Goal: Task Accomplishment & Management: Use online tool/utility

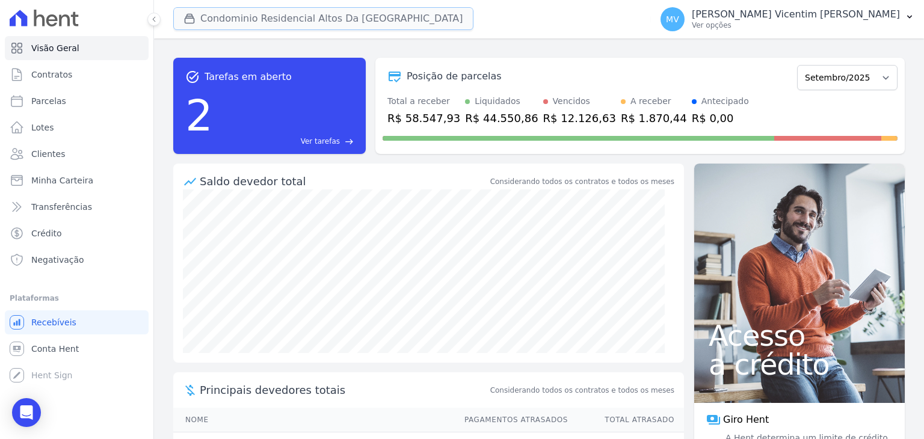
click at [312, 20] on button "Condominio Residencial Altos Da [GEOGRAPHIC_DATA]" at bounding box center [323, 18] width 300 height 23
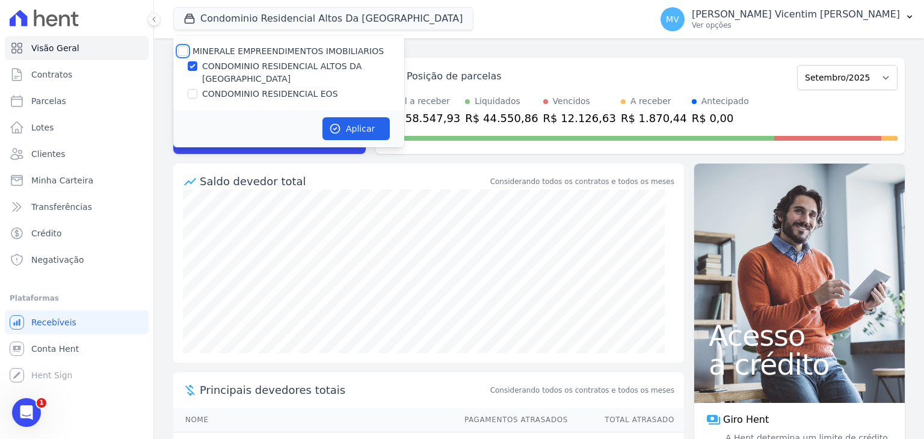
click at [183, 51] on input "MINERALE EMPREENDIMENTOS IMOBILIARIOS" at bounding box center [183, 51] width 10 height 10
checkbox input "true"
click at [184, 51] on input "MINERALE EMPREENDIMENTOS IMOBILIARIOS" at bounding box center [183, 51] width 10 height 10
checkbox input "false"
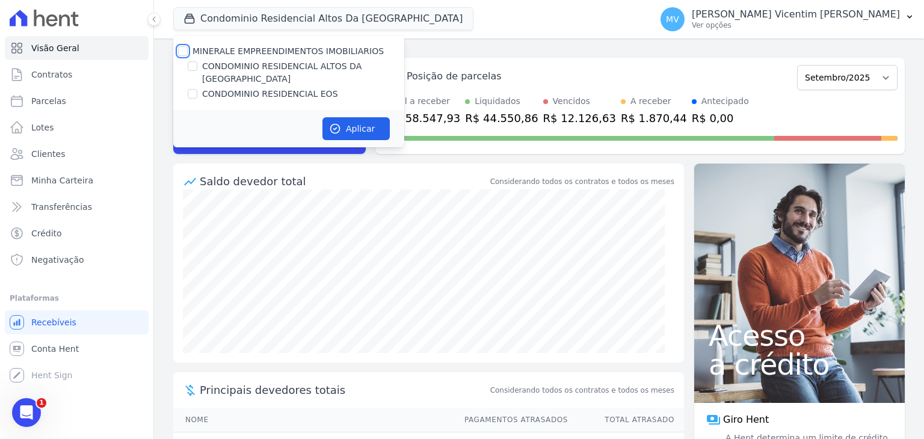
checkbox input "false"
click at [194, 89] on input "CONDOMINIO RESIDENCIAL EOS" at bounding box center [193, 94] width 10 height 10
checkbox input "true"
click at [361, 119] on button "Aplicar" at bounding box center [355, 128] width 67 height 23
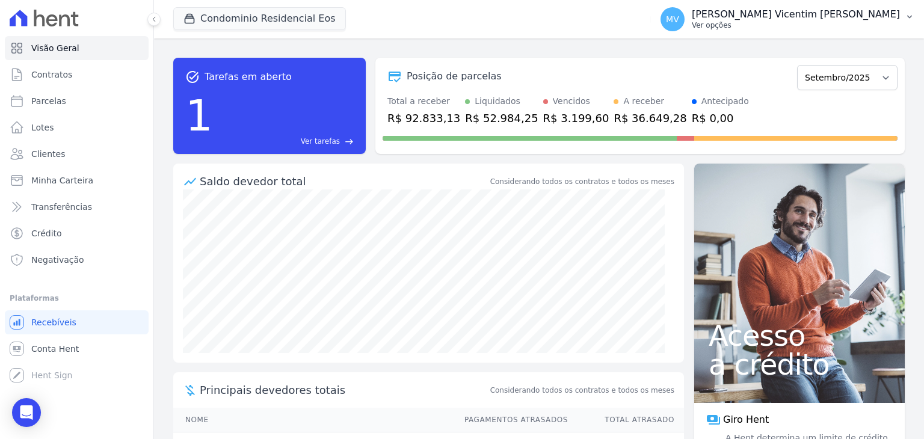
click at [801, 27] on p "Ver opções" at bounding box center [796, 25] width 208 height 10
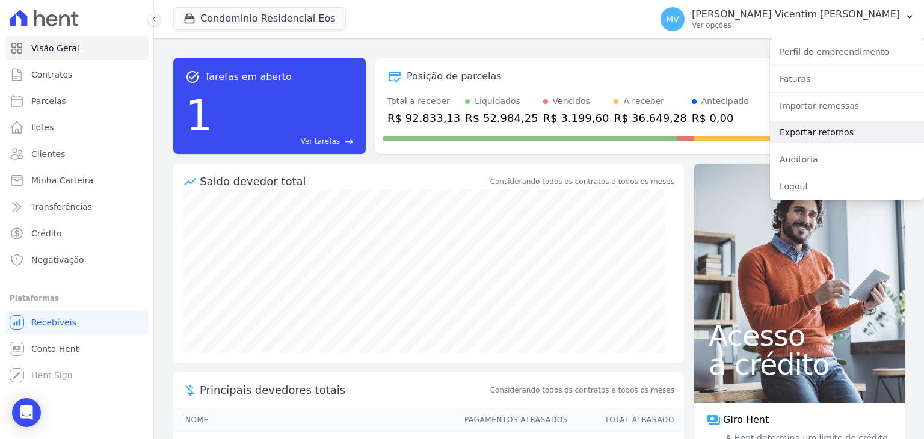
click at [810, 132] on link "Exportar retornos" at bounding box center [847, 133] width 154 height 22
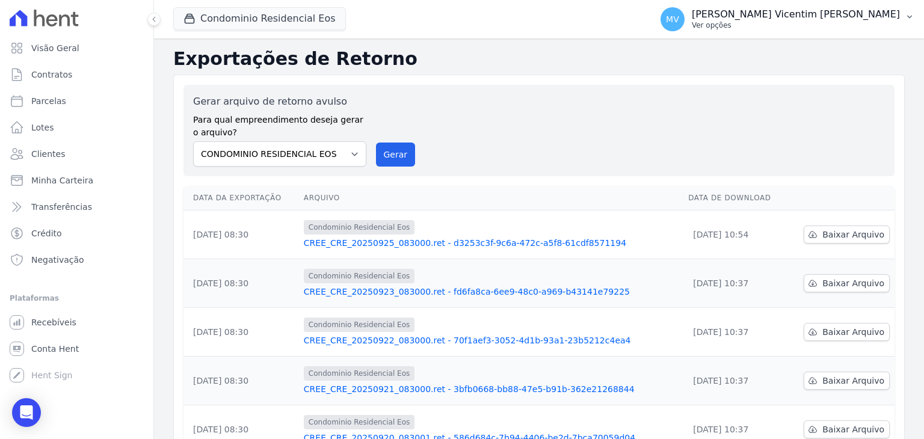
click at [825, 25] on p "Ver opções" at bounding box center [796, 25] width 208 height 10
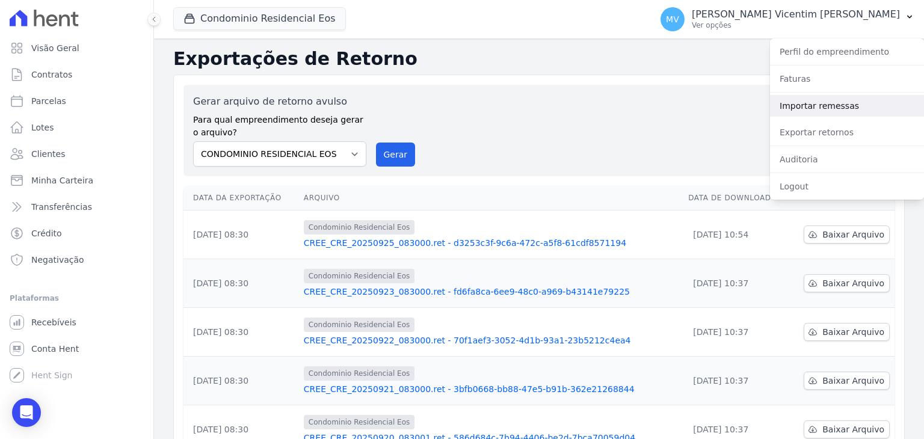
click at [831, 100] on link "Importar remessas" at bounding box center [847, 106] width 154 height 22
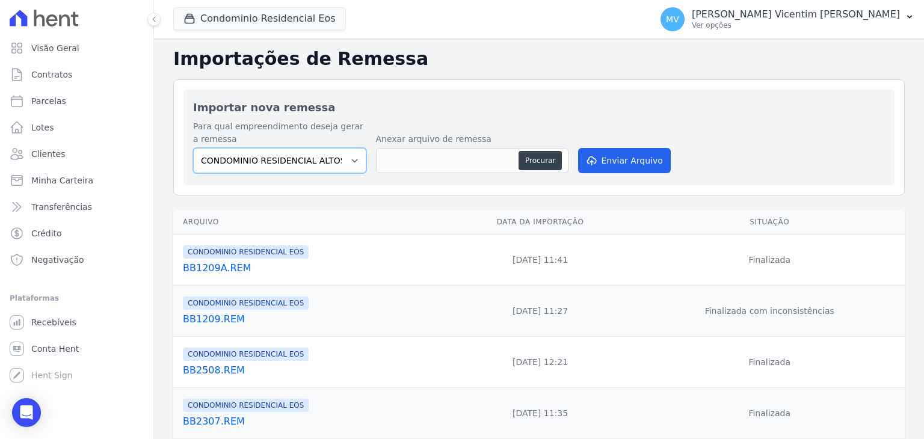
click at [352, 159] on select "CONDOMINIO RESIDENCIAL ALTOS DA BRASIL CONDOMINIO RESIDENCIAL EOS" at bounding box center [279, 160] width 173 height 25
select select "27de43ce-d0ff-4370-874e-0a5bcadbd4a5"
click at [193, 148] on select "CONDOMINIO RESIDENCIAL ALTOS DA BRASIL CONDOMINIO RESIDENCIAL EOS" at bounding box center [279, 160] width 173 height 25
click at [542, 159] on button "Procurar" at bounding box center [540, 160] width 43 height 19
type input "BB2609.REM"
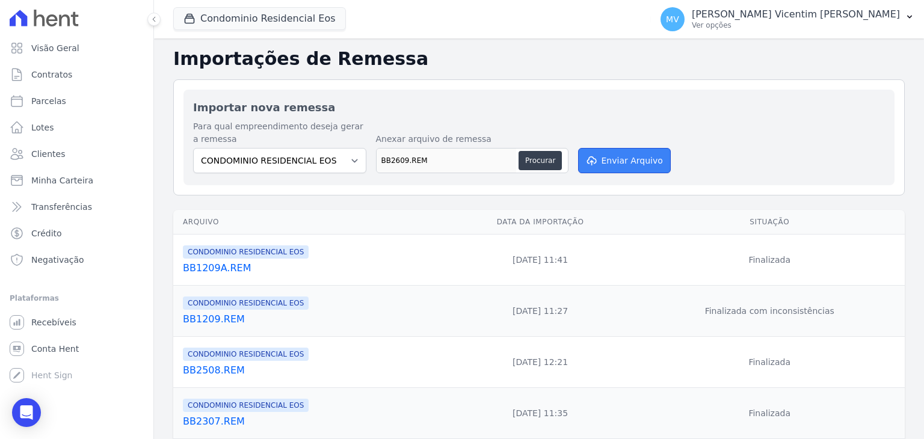
click at [625, 159] on button "Enviar Arquivo" at bounding box center [624, 160] width 93 height 25
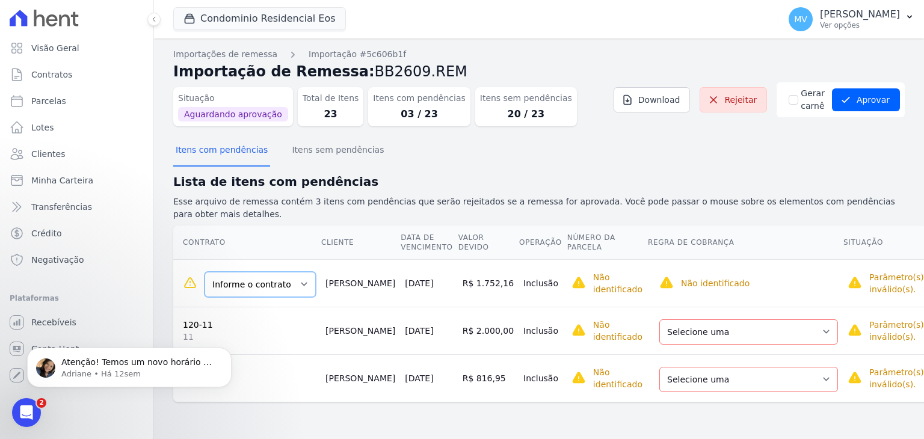
click at [284, 274] on select "Informe o contrato UNIDADE 41 UNIDADE 41 UNIDADE 41" at bounding box center [260, 284] width 111 height 25
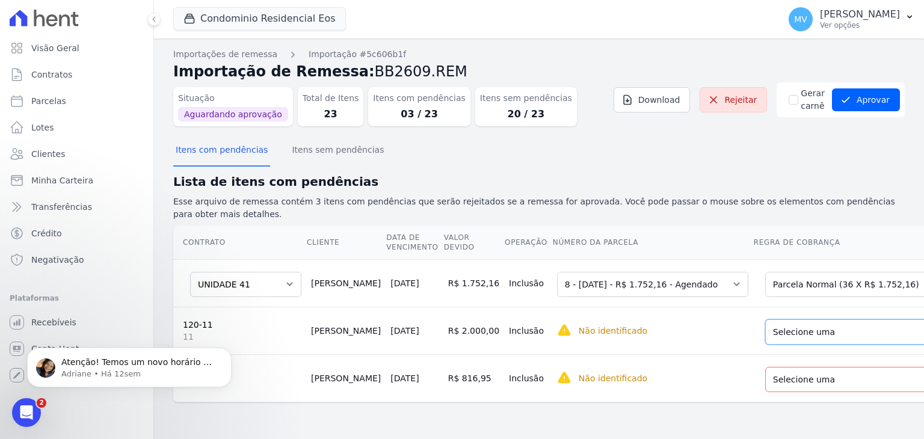
click at [814, 320] on select "Selecione uma Nova Parcela Avulsa Parcela Avulsa Existente Intercalada (1 X R$ …" at bounding box center [854, 331] width 179 height 25
click at [817, 382] on select "Selecione uma Nova Parcela Avulsa Parcela Avulsa Existente Intercalada (2 X R$ …" at bounding box center [854, 379] width 179 height 25
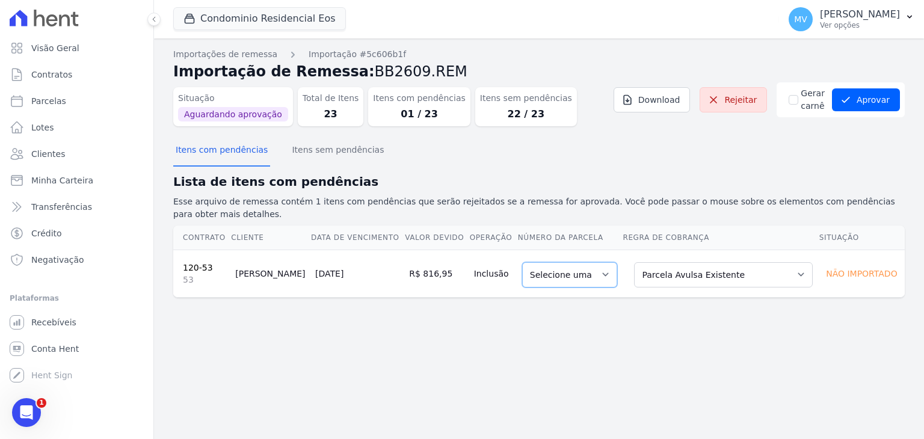
click at [594, 262] on select "Selecione uma" at bounding box center [569, 274] width 95 height 25
click at [595, 266] on select "Selecione uma" at bounding box center [569, 274] width 95 height 25
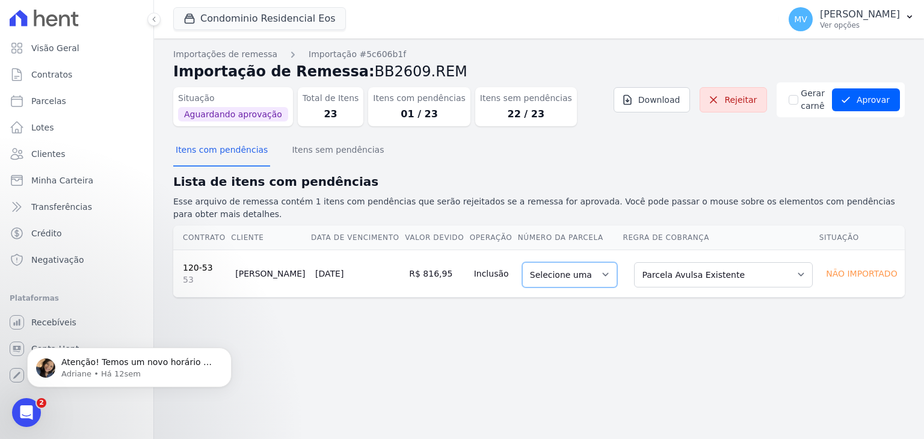
click at [599, 262] on select "Selecione uma" at bounding box center [569, 274] width 95 height 25
click at [603, 262] on select "Selecione uma" at bounding box center [569, 274] width 95 height 25
click at [602, 262] on select "Selecione uma" at bounding box center [569, 274] width 95 height 25
click at [597, 262] on select "Selecione uma" at bounding box center [569, 274] width 95 height 25
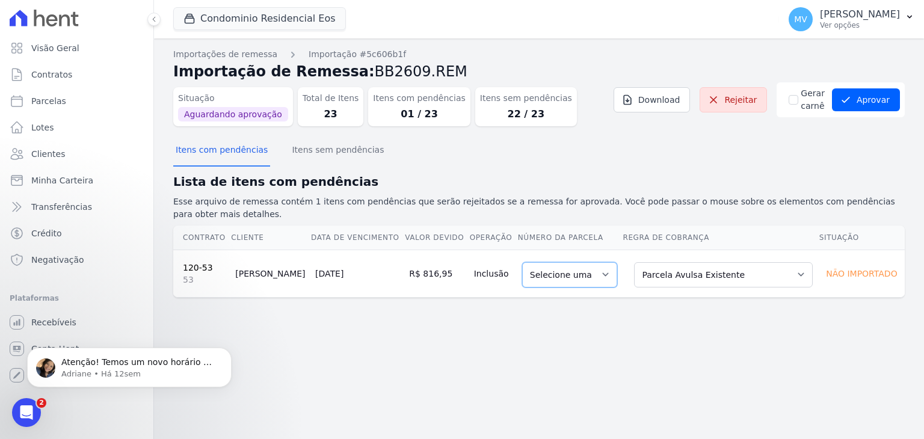
click at [590, 264] on select "Selecione uma" at bounding box center [569, 274] width 95 height 25
click at [590, 262] on select "Selecione uma" at bounding box center [569, 274] width 95 height 25
drag, startPoint x: 592, startPoint y: 329, endPoint x: 588, endPoint y: 324, distance: 6.5
click at [589, 327] on div "Importações de remessa Importação #5c606b1f Importação de Remessa: BB2609.REM S…" at bounding box center [539, 238] width 770 height 401
click at [598, 262] on select "Selecione uma" at bounding box center [569, 274] width 95 height 25
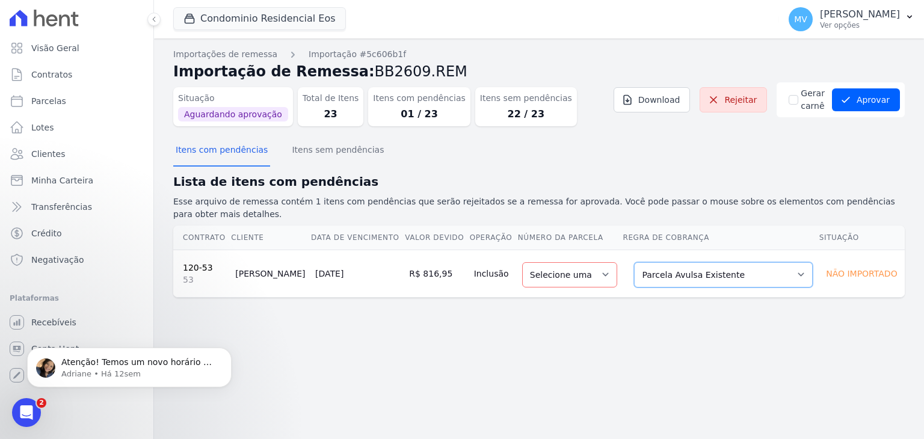
click at [725, 265] on select "Selecione uma Nova Parcela Avulsa Parcela Avulsa Existente Intercalada (2 X R$ …" at bounding box center [723, 274] width 179 height 25
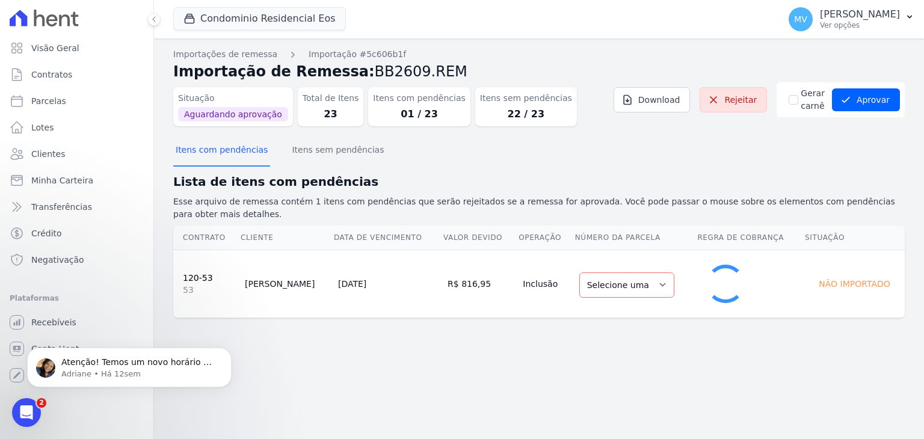
select select "1"
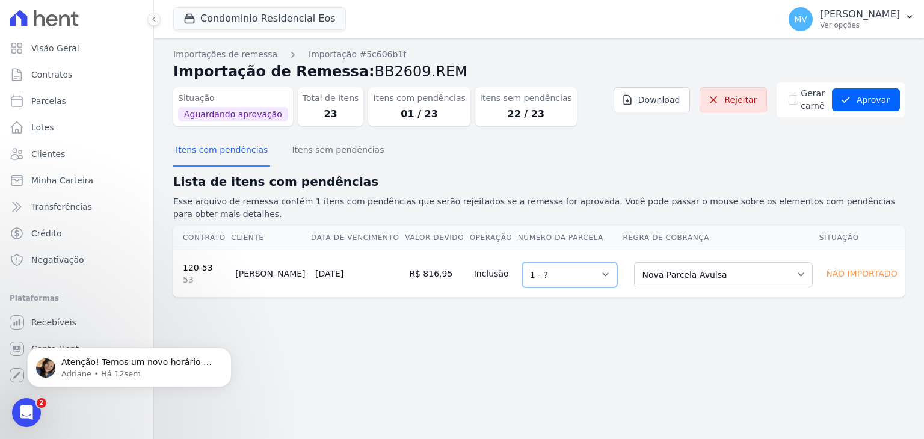
click at [605, 262] on select "Selecione uma 1 - ?" at bounding box center [569, 274] width 95 height 25
click at [522, 262] on select "Selecione uma 1 - ?" at bounding box center [569, 274] width 95 height 25
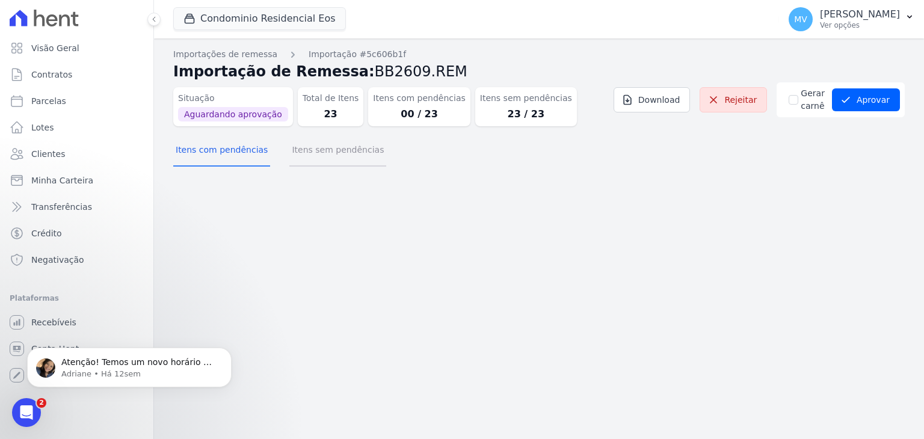
click at [325, 152] on button "Itens sem pendências" at bounding box center [337, 150] width 97 height 31
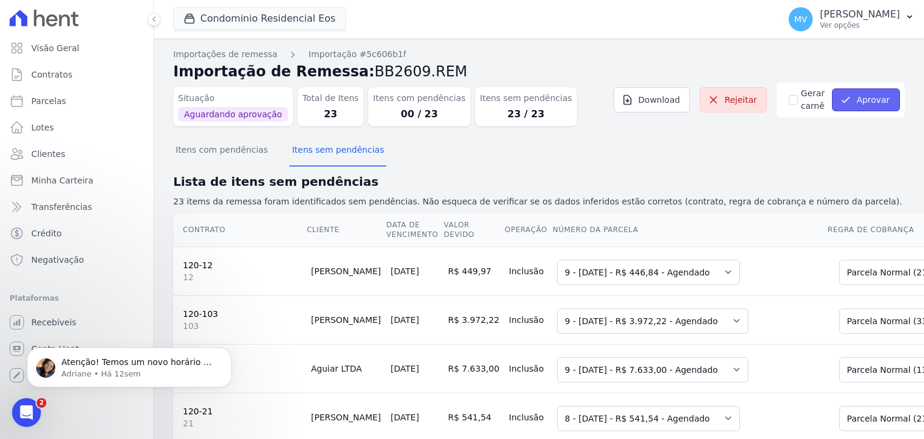
click at [879, 105] on button "Aprovar" at bounding box center [866, 99] width 68 height 23
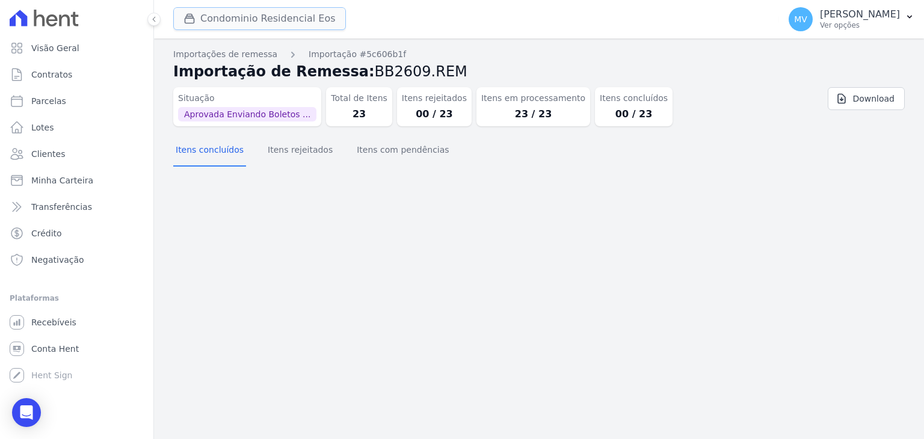
click at [301, 19] on button "Condominio Residencial Eos" at bounding box center [259, 18] width 173 height 23
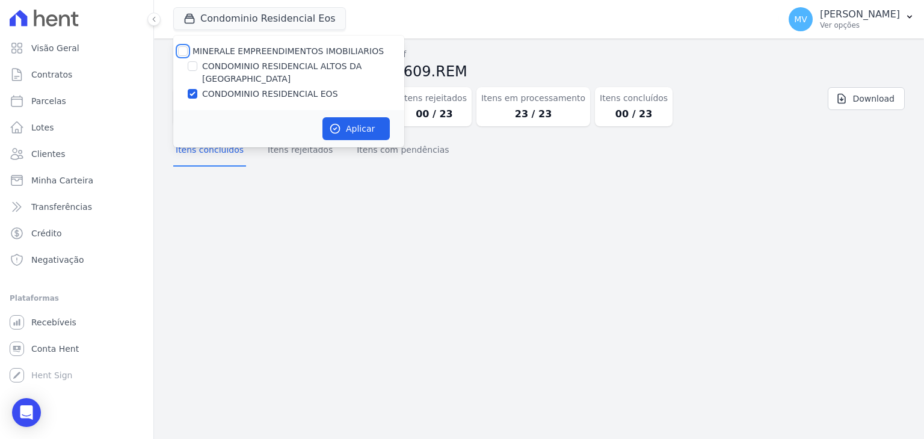
click at [183, 51] on input "MINERALE EMPREENDIMENTOS IMOBILIARIOS" at bounding box center [183, 51] width 10 height 10
checkbox input "true"
click at [183, 51] on input "MINERALE EMPREENDIMENTOS IMOBILIARIOS" at bounding box center [183, 51] width 10 height 10
checkbox input "false"
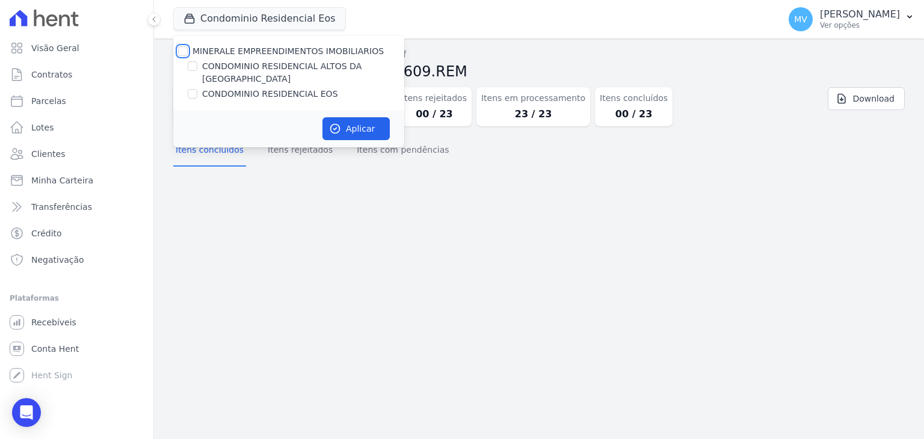
checkbox input "false"
click at [195, 67] on input "CONDOMINIO RESIDENCIAL ALTOS DA [GEOGRAPHIC_DATA]" at bounding box center [193, 66] width 10 height 10
checkbox input "true"
click at [361, 117] on button "Aplicar" at bounding box center [355, 128] width 67 height 23
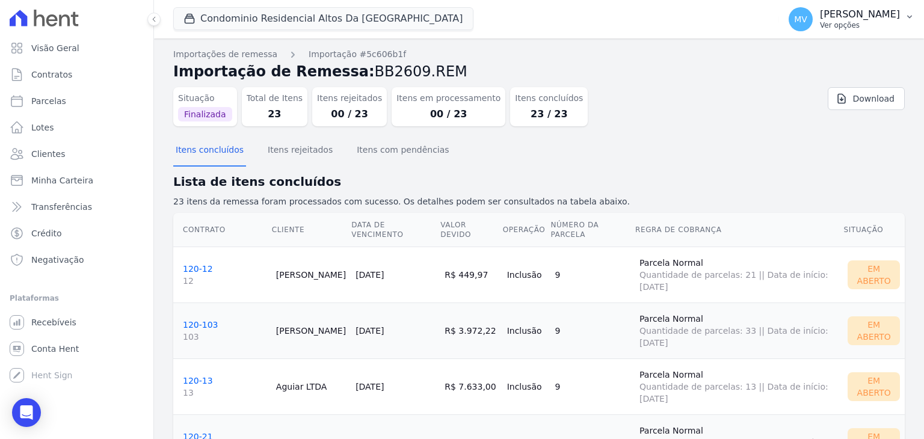
click at [828, 22] on p "Ver opções" at bounding box center [860, 25] width 80 height 10
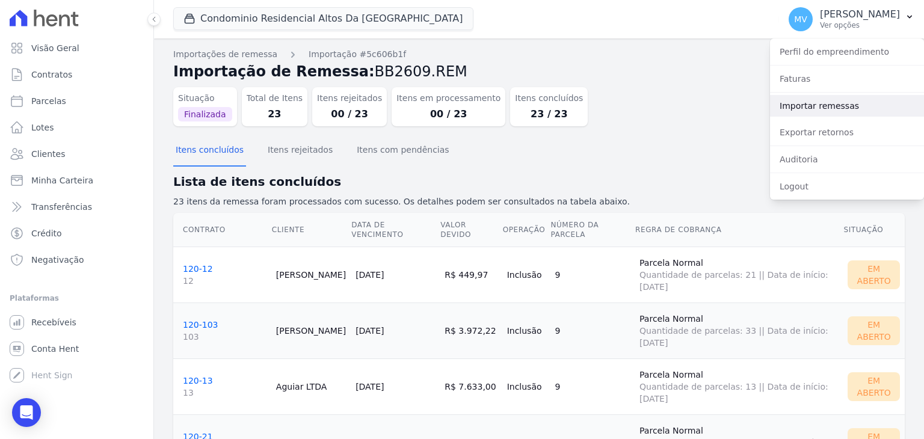
click at [825, 105] on link "Importar remessas" at bounding box center [847, 106] width 154 height 22
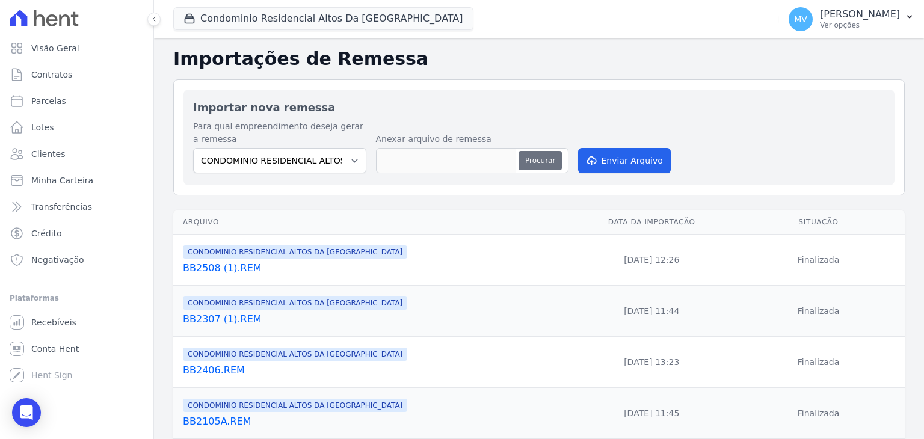
click at [549, 159] on button "Procurar" at bounding box center [540, 160] width 43 height 19
type input "BB2609 (1).REM"
click at [636, 160] on button "Enviar Arquivo" at bounding box center [624, 160] width 93 height 25
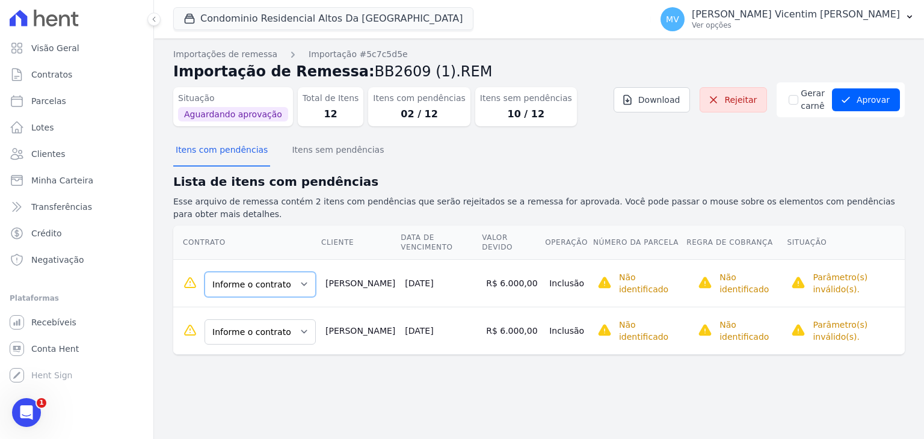
click at [281, 272] on select "Informe o contrato 42 43" at bounding box center [260, 284] width 111 height 25
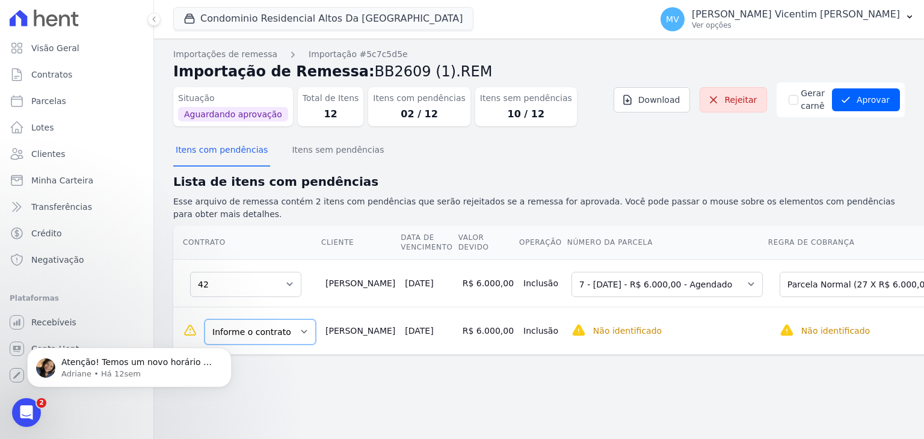
click at [289, 319] on select "Informe o contrato 42 43" at bounding box center [260, 331] width 111 height 25
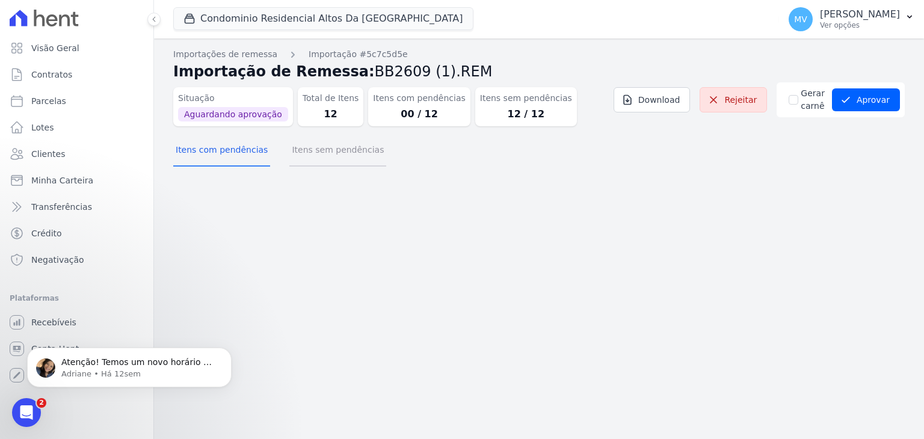
click at [358, 148] on button "Itens sem pendências" at bounding box center [337, 150] width 97 height 31
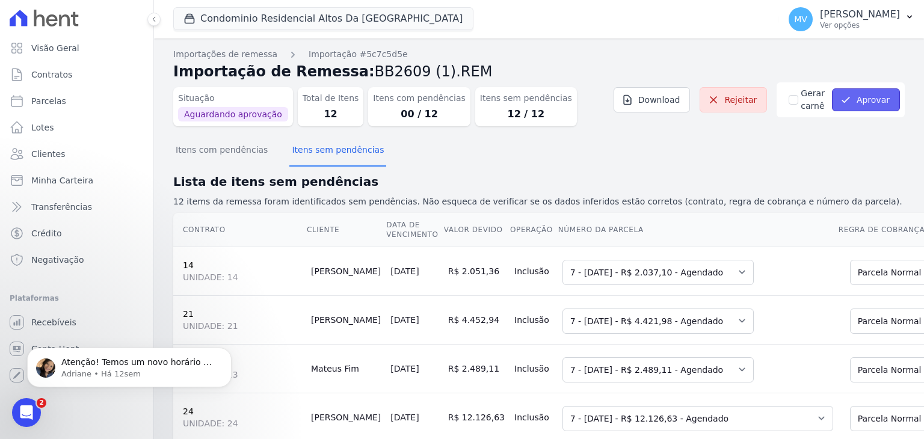
click at [860, 99] on button "Aprovar" at bounding box center [866, 99] width 68 height 23
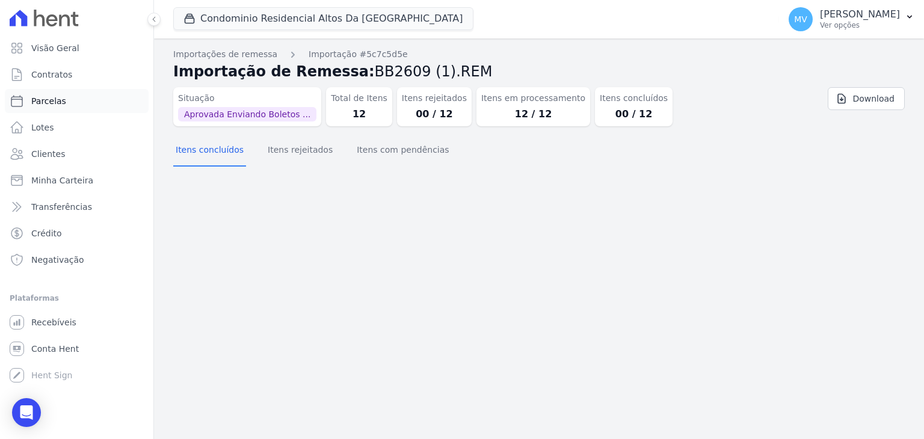
click at [54, 102] on span "Parcelas" at bounding box center [48, 101] width 35 height 12
select select
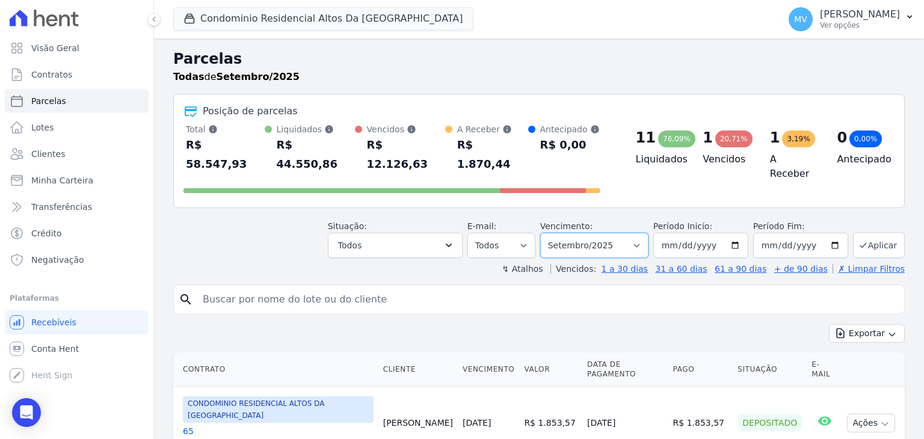
click at [612, 233] on select "Filtrar por período ──────── Todos os meses Março/2025 Abril/2025 Maio/2025 Jun…" at bounding box center [594, 245] width 108 height 25
select select "10/2025"
click at [550, 233] on select "Filtrar por período ──────── Todos os meses Março/2025 Abril/2025 Maio/2025 Jun…" at bounding box center [594, 245] width 108 height 25
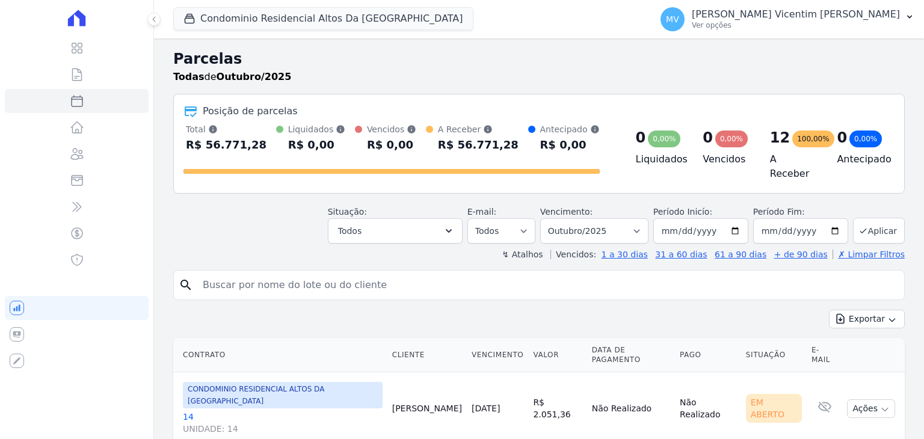
select select
